Goal: Task Accomplishment & Management: Use online tool/utility

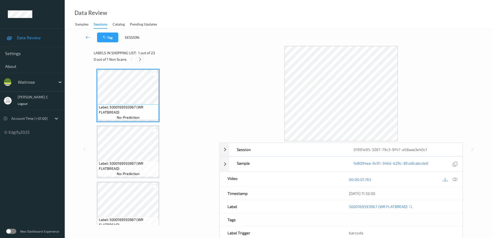
click at [141, 60] on icon at bounding box center [140, 59] width 4 height 5
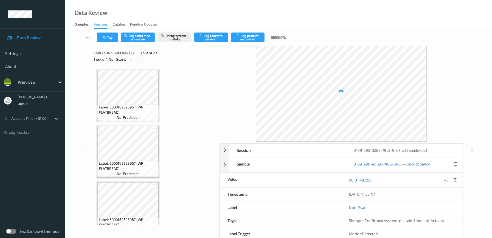
scroll to position [623, 0]
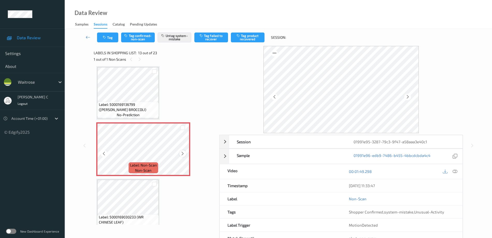
click at [182, 153] on icon at bounding box center [182, 154] width 4 height 5
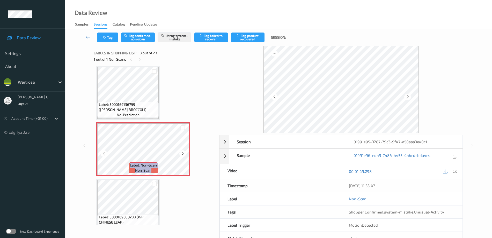
click at [182, 153] on icon at bounding box center [182, 154] width 4 height 5
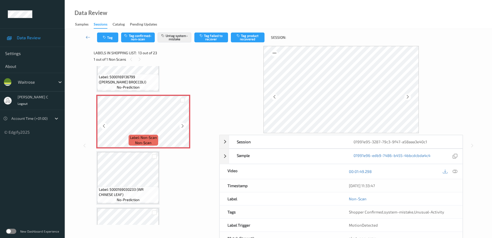
scroll to position [655, 0]
